Goal: Communication & Community: Connect with others

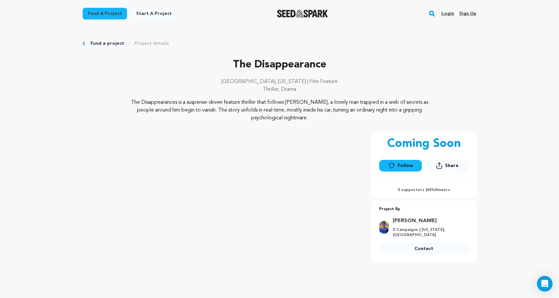
click at [449, 15] on link "Login" at bounding box center [447, 13] width 13 height 10
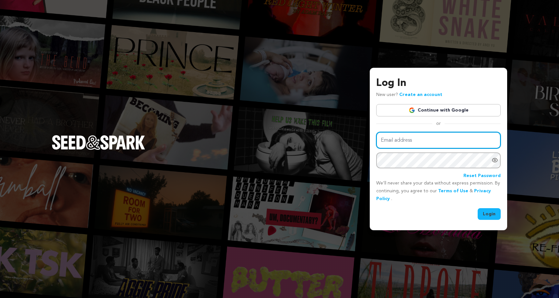
click at [398, 144] on input "Email address" at bounding box center [438, 140] width 124 height 17
type input "lrgadia@gmail.com"
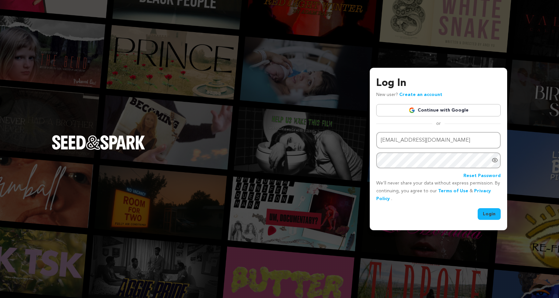
click at [497, 215] on button "Login" at bounding box center [488, 214] width 23 height 12
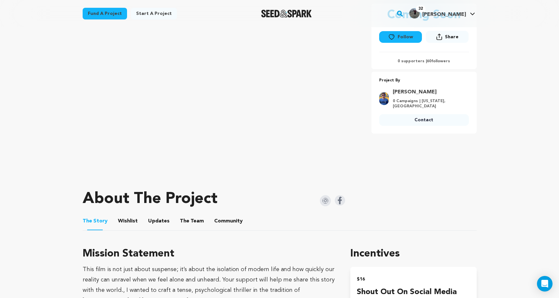
scroll to position [110, 0]
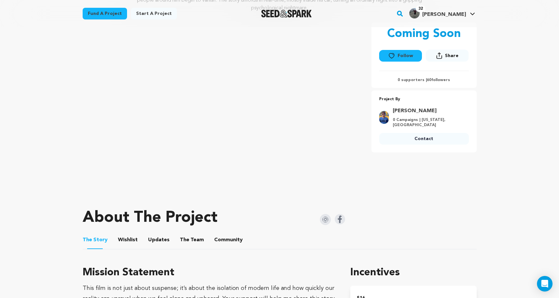
click at [407, 52] on button "Follow" at bounding box center [400, 56] width 43 height 12
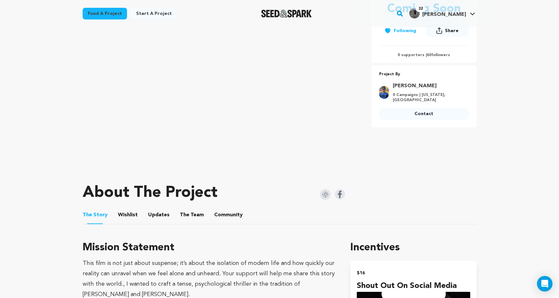
scroll to position [126, 0]
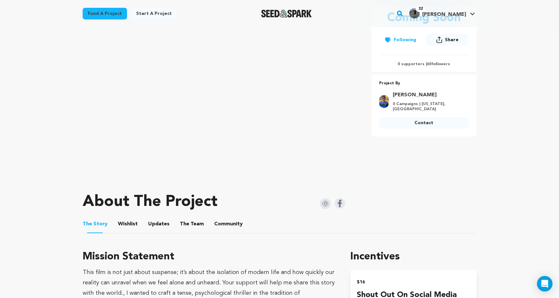
click at [414, 121] on link "Contact" at bounding box center [424, 123] width 90 height 12
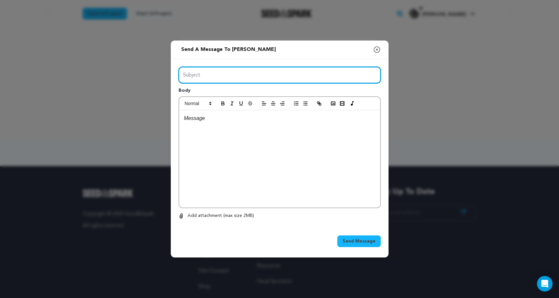
click at [271, 72] on input "Subject" at bounding box center [279, 75] width 202 height 17
type input "Thanks for following The Stirring Place"
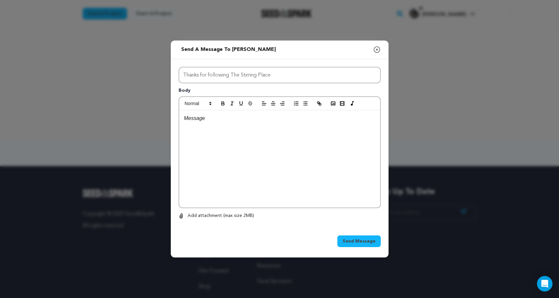
click at [265, 132] on div at bounding box center [279, 158] width 201 height 97
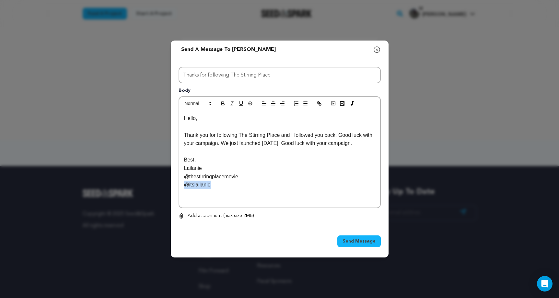
drag, startPoint x: 215, startPoint y: 185, endPoint x: 167, endPoint y: 185, distance: 48.3
click at [167, 185] on div "Send a message to Brijesh Gurnani Close modal Subject Thanks for following The …" at bounding box center [279, 149] width 559 height 298
copy p "@itslailanie"
click at [184, 175] on p "@thestirringplacemovie" at bounding box center [279, 176] width 191 height 8
click at [204, 168] on p "Lailanie" at bounding box center [279, 168] width 191 height 8
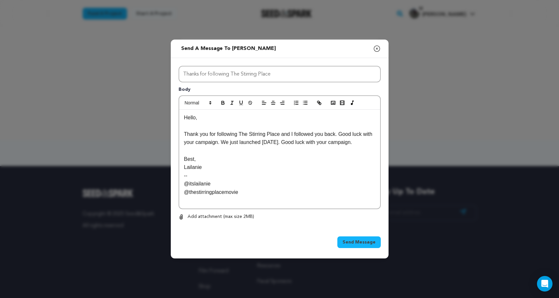
click at [195, 118] on p "Hello," at bounding box center [279, 117] width 191 height 8
click at [281, 134] on p "Thank you for following The Stirring Place and I followed you back. Good luck w…" at bounding box center [279, 138] width 191 height 17
click at [366, 241] on span "Send Message" at bounding box center [358, 242] width 33 height 6
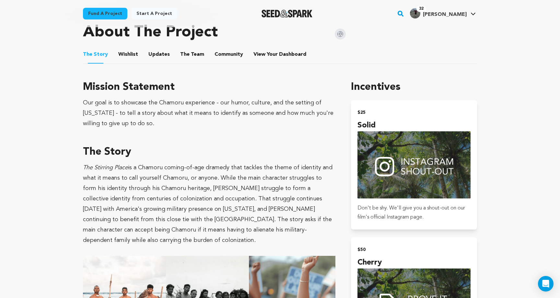
scroll to position [321, 0]
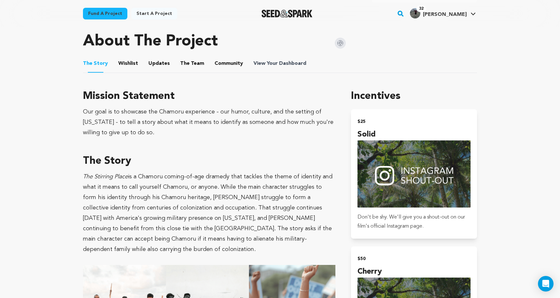
click at [264, 65] on span "View Your Dashboard" at bounding box center [280, 64] width 54 height 8
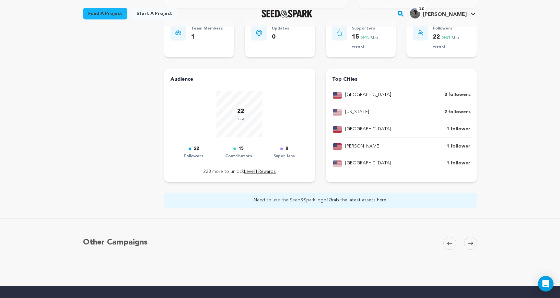
scroll to position [194, 0]
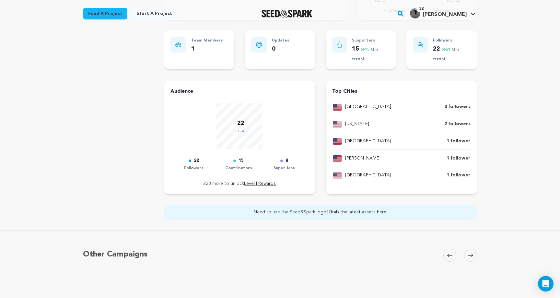
click at [263, 183] on link "Level I Rewards" at bounding box center [260, 183] width 32 height 5
click at [344, 211] on link "Grab the latest assets here." at bounding box center [357, 212] width 59 height 5
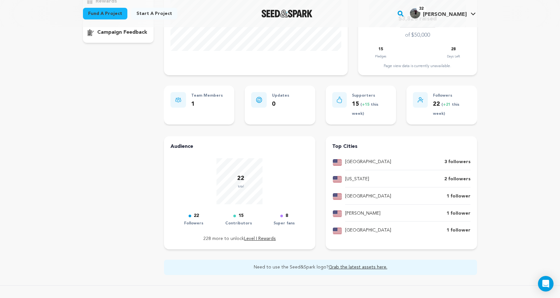
scroll to position [0, 0]
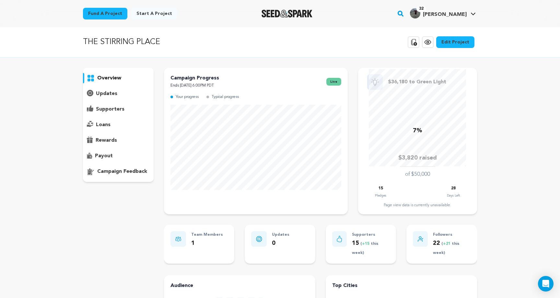
click at [107, 108] on p "supporters" at bounding box center [110, 109] width 29 height 8
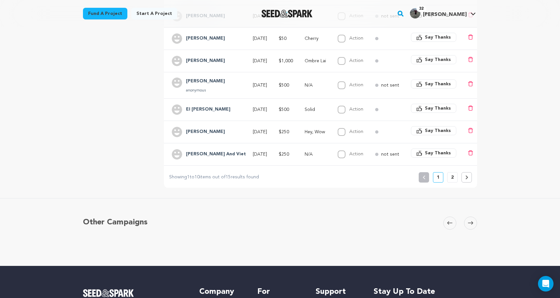
scroll to position [220, 0]
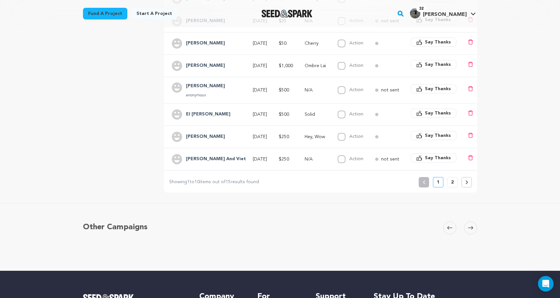
click at [466, 181] on icon at bounding box center [466, 182] width 2 height 4
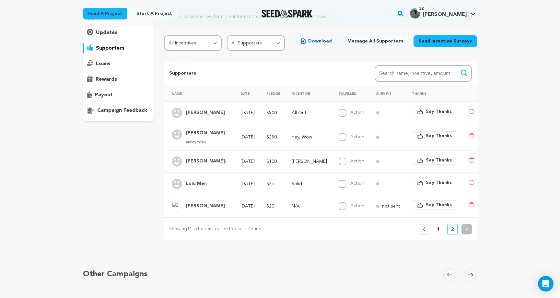
scroll to position [69, 0]
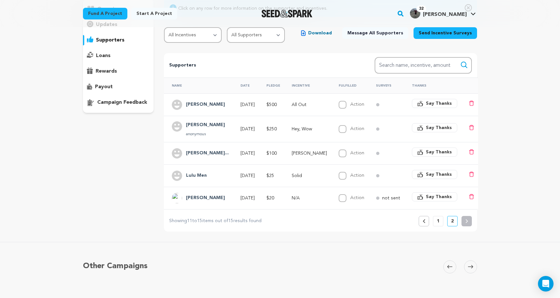
click at [439, 222] on p "1" at bounding box center [438, 221] width 3 height 6
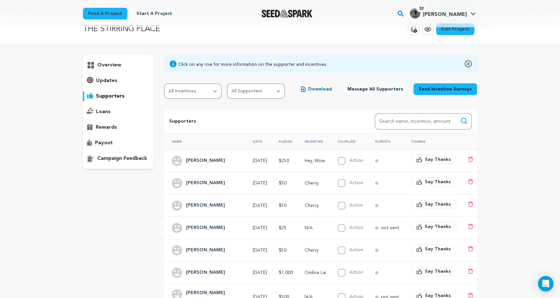
scroll to position [0, 0]
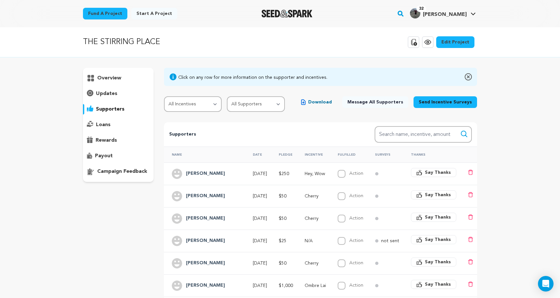
click at [207, 174] on h4 "[PERSON_NAME]" at bounding box center [205, 174] width 39 height 8
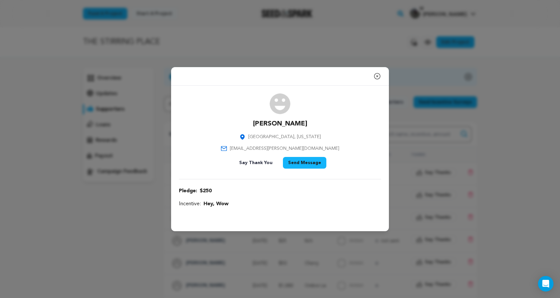
click at [377, 77] on icon "button" at bounding box center [377, 76] width 8 height 8
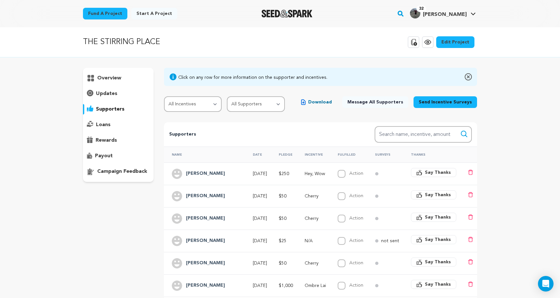
click at [199, 196] on h4 "[PERSON_NAME]" at bounding box center [205, 196] width 39 height 8
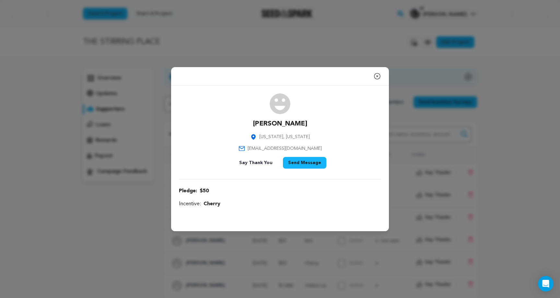
click at [376, 76] on icon "button" at bounding box center [377, 76] width 8 height 8
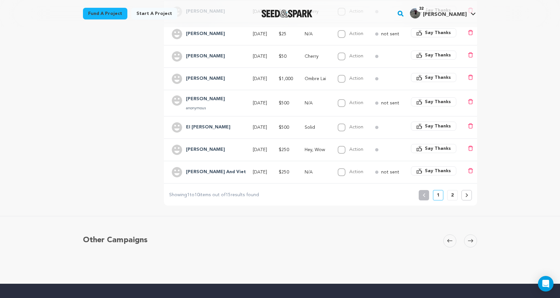
scroll to position [206, 0]
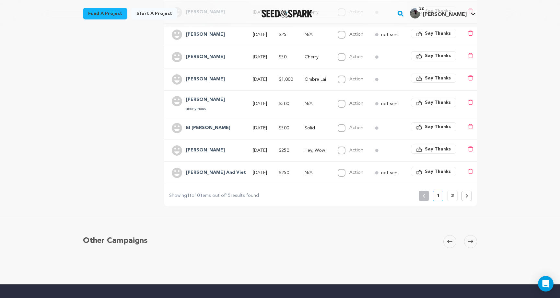
click at [470, 195] on button at bounding box center [466, 195] width 10 height 10
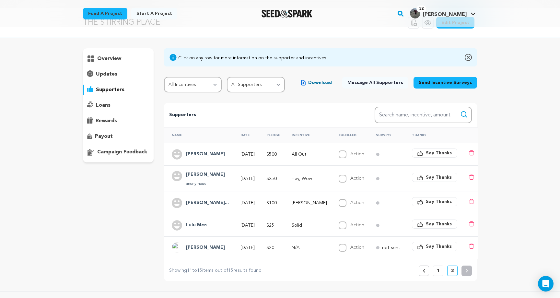
scroll to position [0, 0]
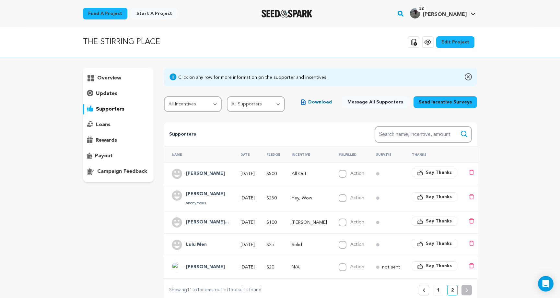
click at [100, 125] on p "loans" at bounding box center [103, 125] width 15 height 8
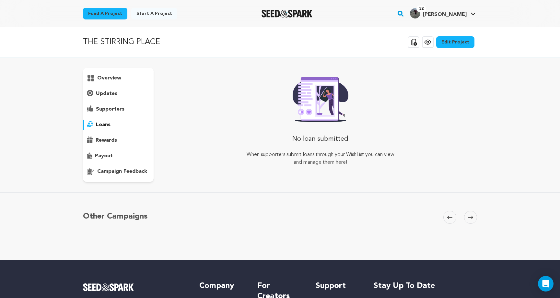
click at [104, 139] on p "rewards" at bounding box center [106, 140] width 21 height 8
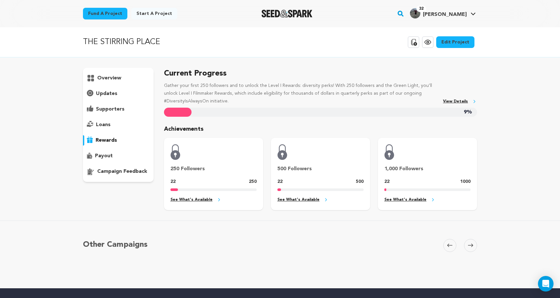
click at [110, 79] on p "overview" at bounding box center [109, 78] width 24 height 8
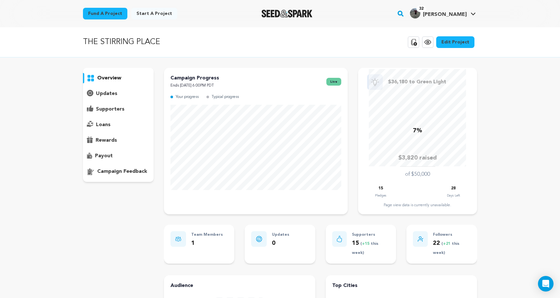
click at [106, 107] on p "supporters" at bounding box center [110, 109] width 29 height 8
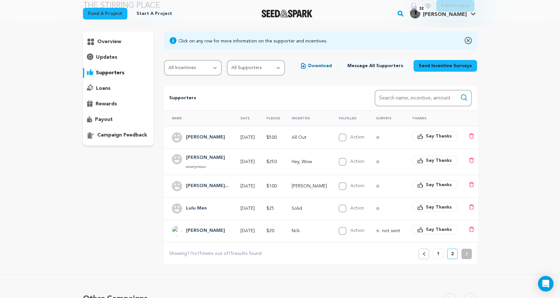
scroll to position [36, 0]
click at [422, 253] on icon at bounding box center [423, 254] width 3 height 4
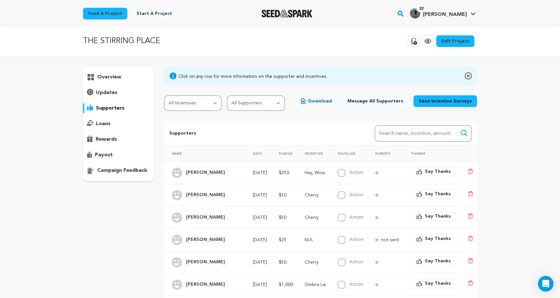
scroll to position [0, 0]
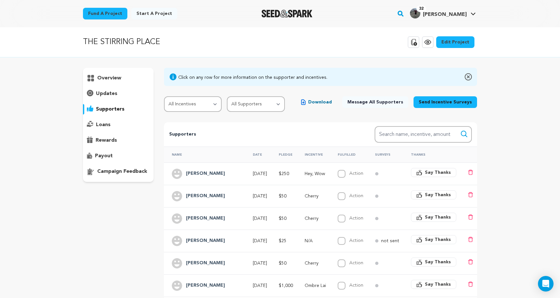
click at [111, 74] on div "overview" at bounding box center [118, 78] width 71 height 10
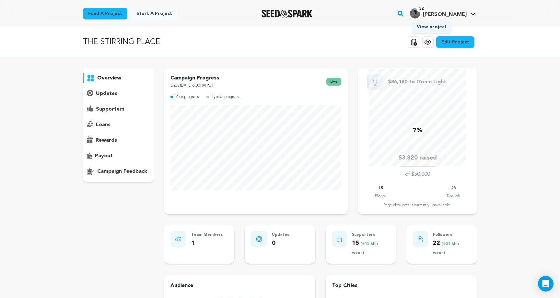
click at [430, 44] on icon at bounding box center [427, 42] width 6 height 5
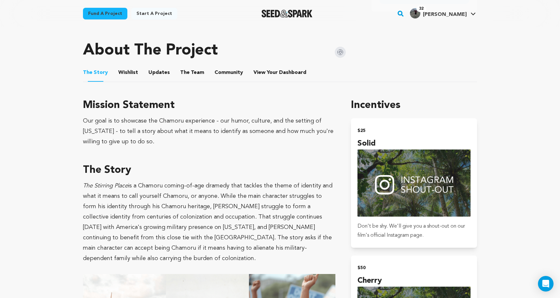
scroll to position [280, 0]
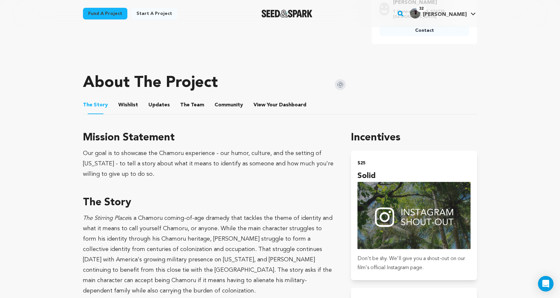
click at [127, 104] on button "Wishlist" at bounding box center [128, 106] width 16 height 16
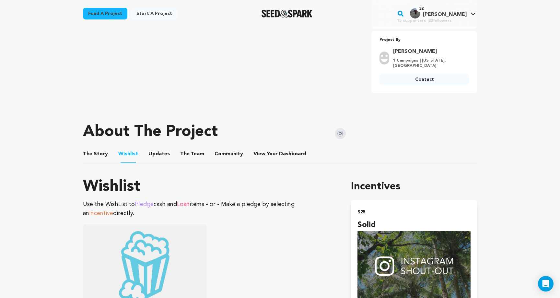
scroll to position [229, 0]
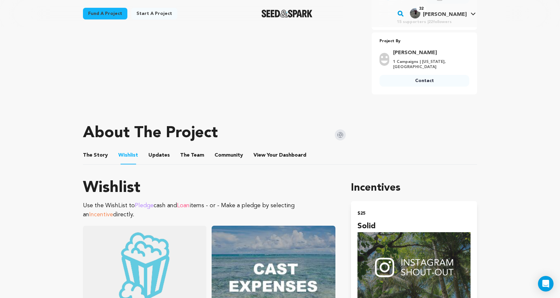
click at [159, 154] on button "Updates" at bounding box center [159, 157] width 16 height 16
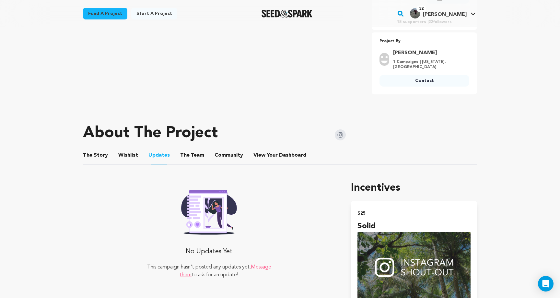
click at [189, 154] on button "The Team" at bounding box center [192, 157] width 16 height 16
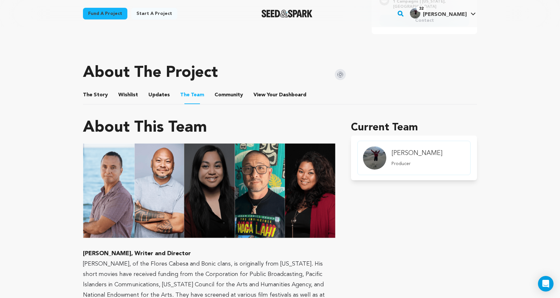
scroll to position [287, 0]
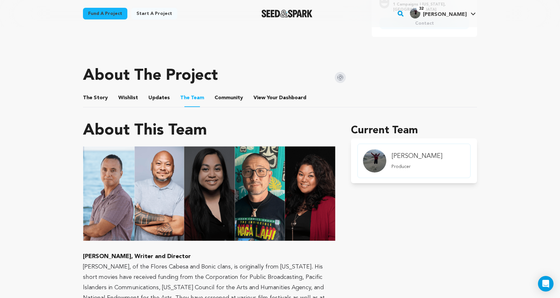
click at [225, 98] on button "Community" at bounding box center [229, 99] width 16 height 16
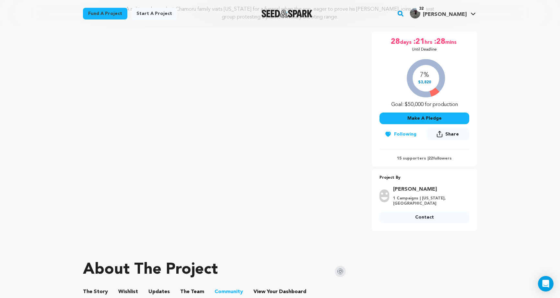
scroll to position [84, 0]
